Goal: Find specific page/section: Find specific page/section

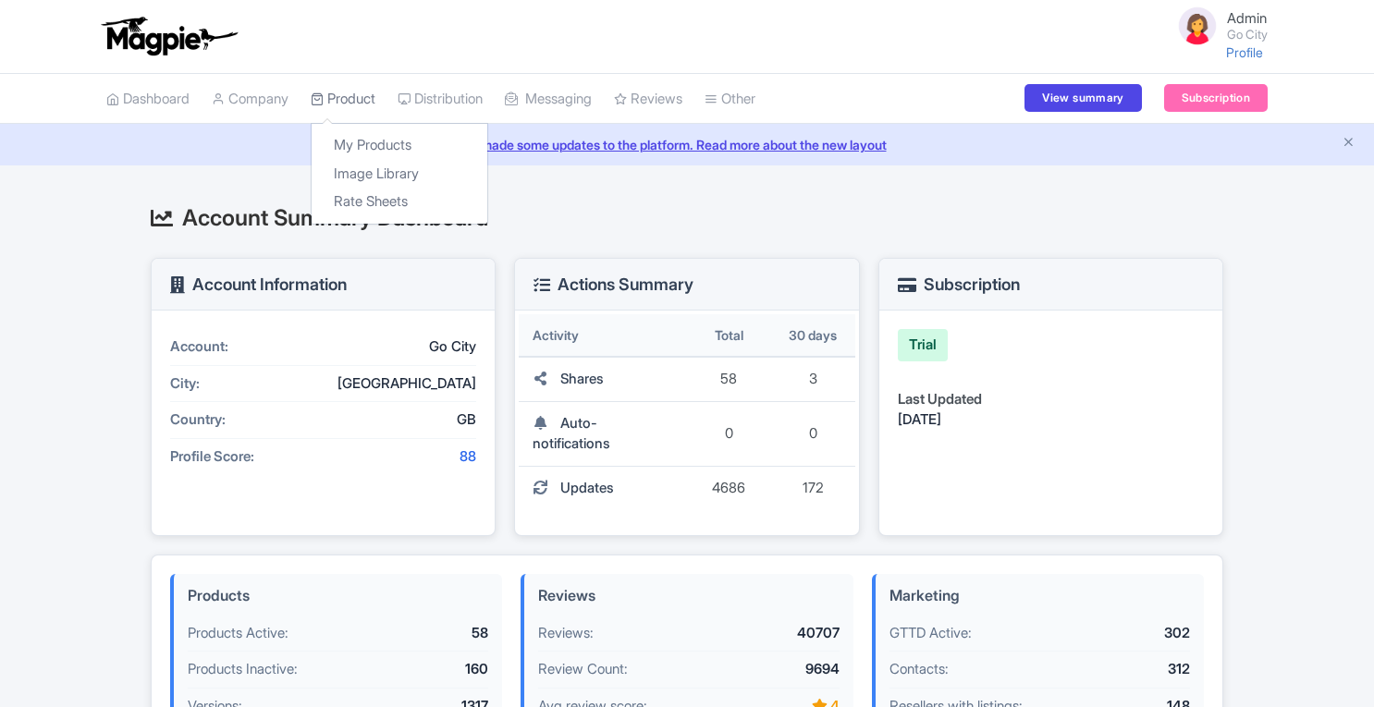
drag, startPoint x: 0, startPoint y: 0, endPoint x: 359, endPoint y: 99, distance: 372.1
click at [359, 99] on link "Product" at bounding box center [343, 99] width 65 height 51
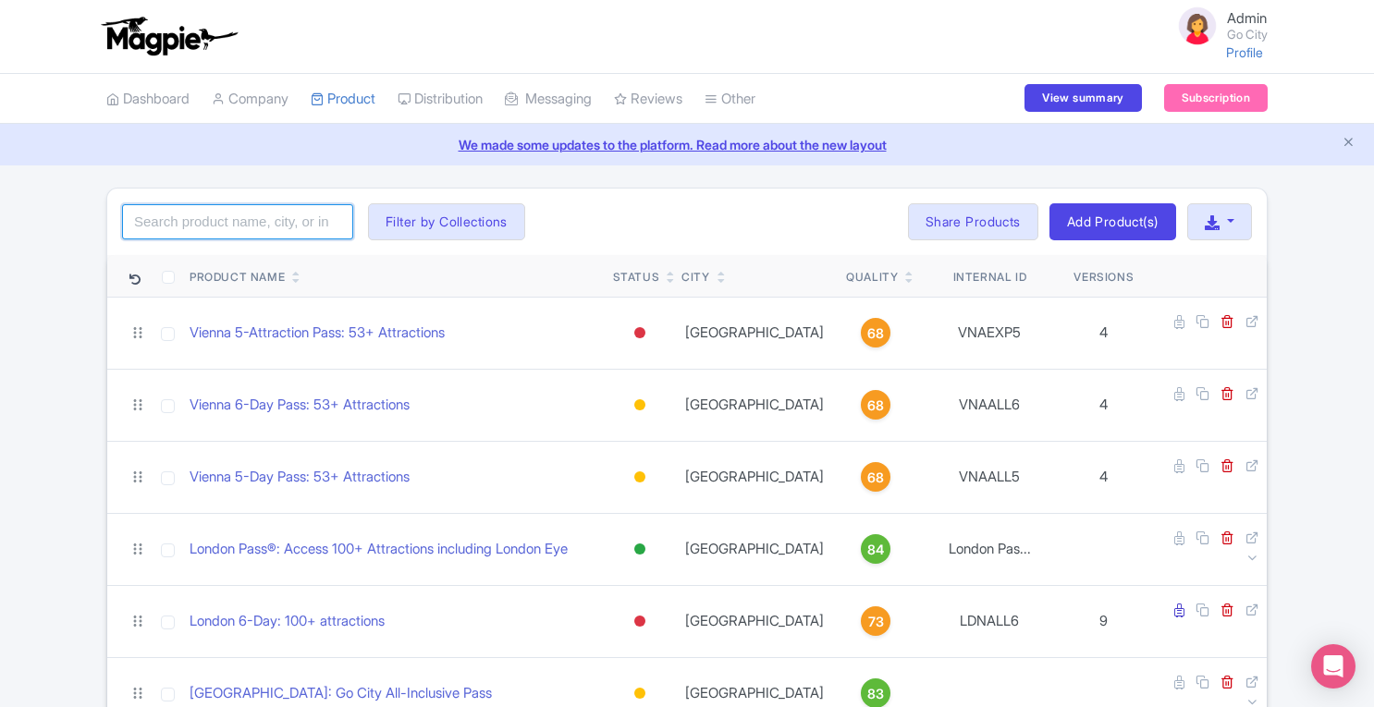
click at [292, 218] on input "search" at bounding box center [237, 221] width 231 height 35
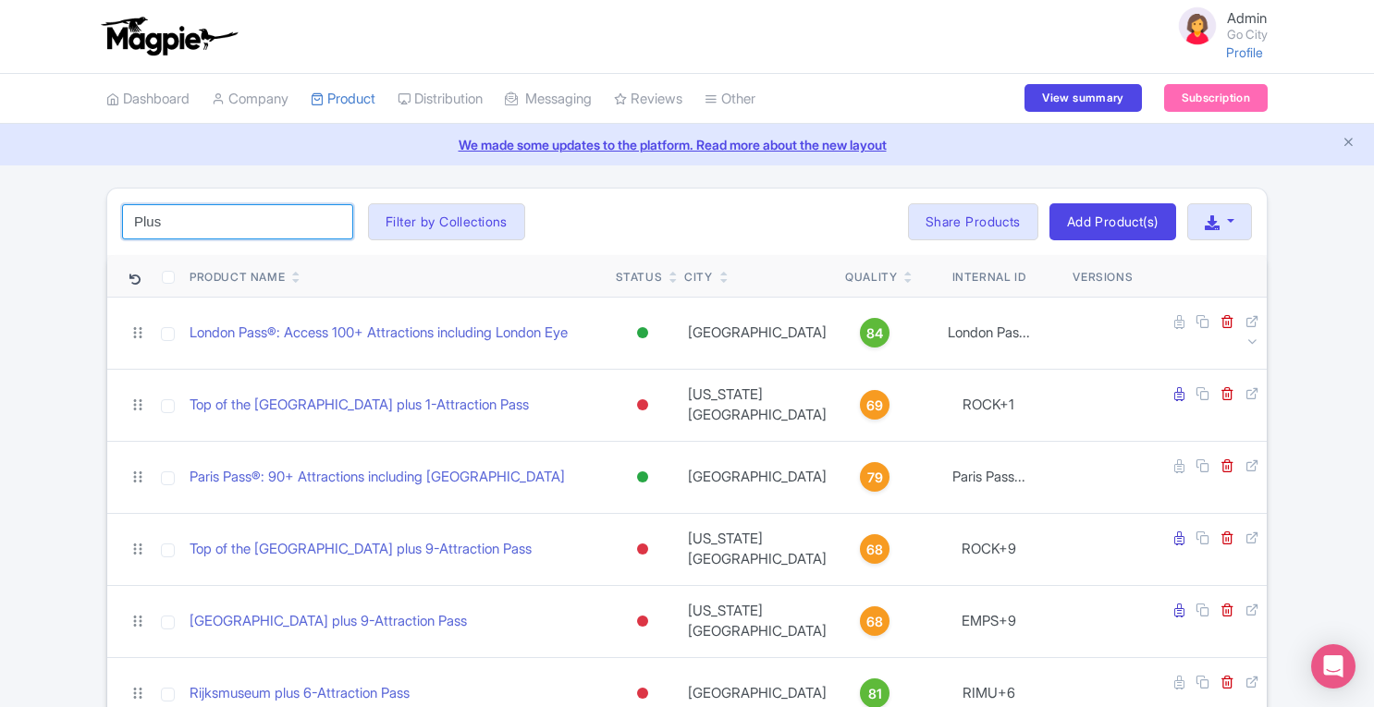
drag, startPoint x: 207, startPoint y: 222, endPoint x: 32, endPoint y: 222, distance: 174.7
type input "z"
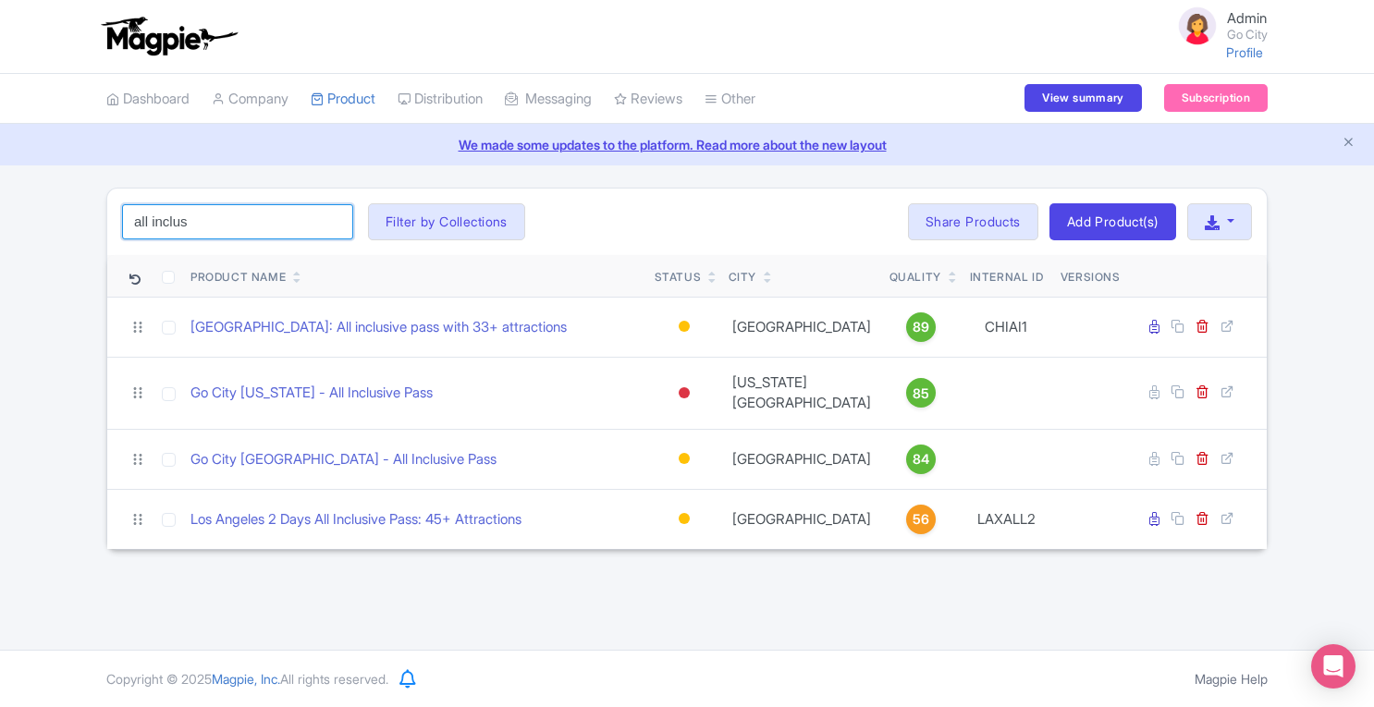
type input "all inclus"
